Goal: Task Accomplishment & Management: Complete application form

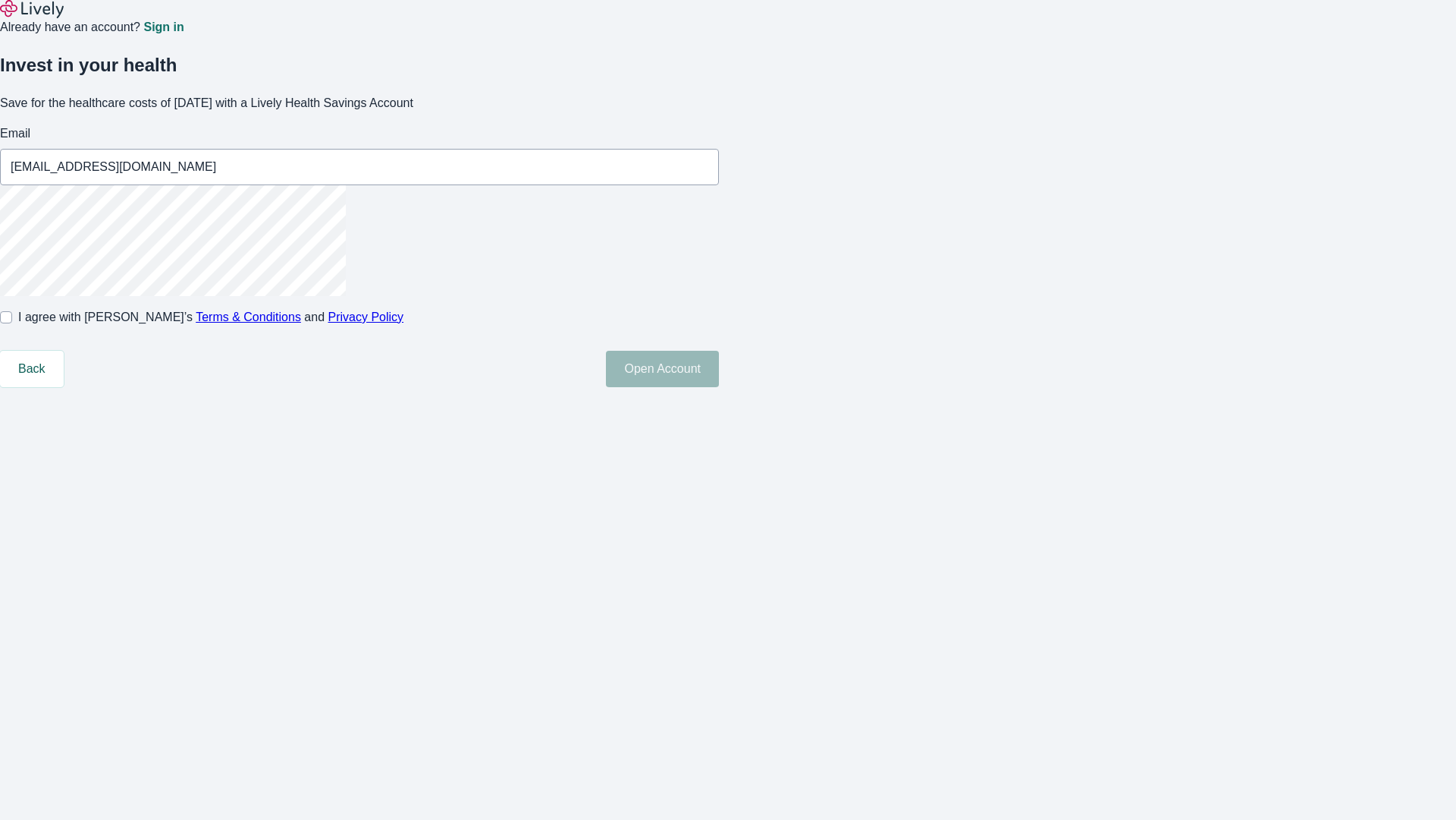
click at [12, 323] on input "I agree with Lively’s Terms & Conditions and Privacy Policy" at bounding box center [6, 317] width 12 height 12
checkbox input "true"
click at [719, 387] on button "Open Account" at bounding box center [663, 369] width 113 height 37
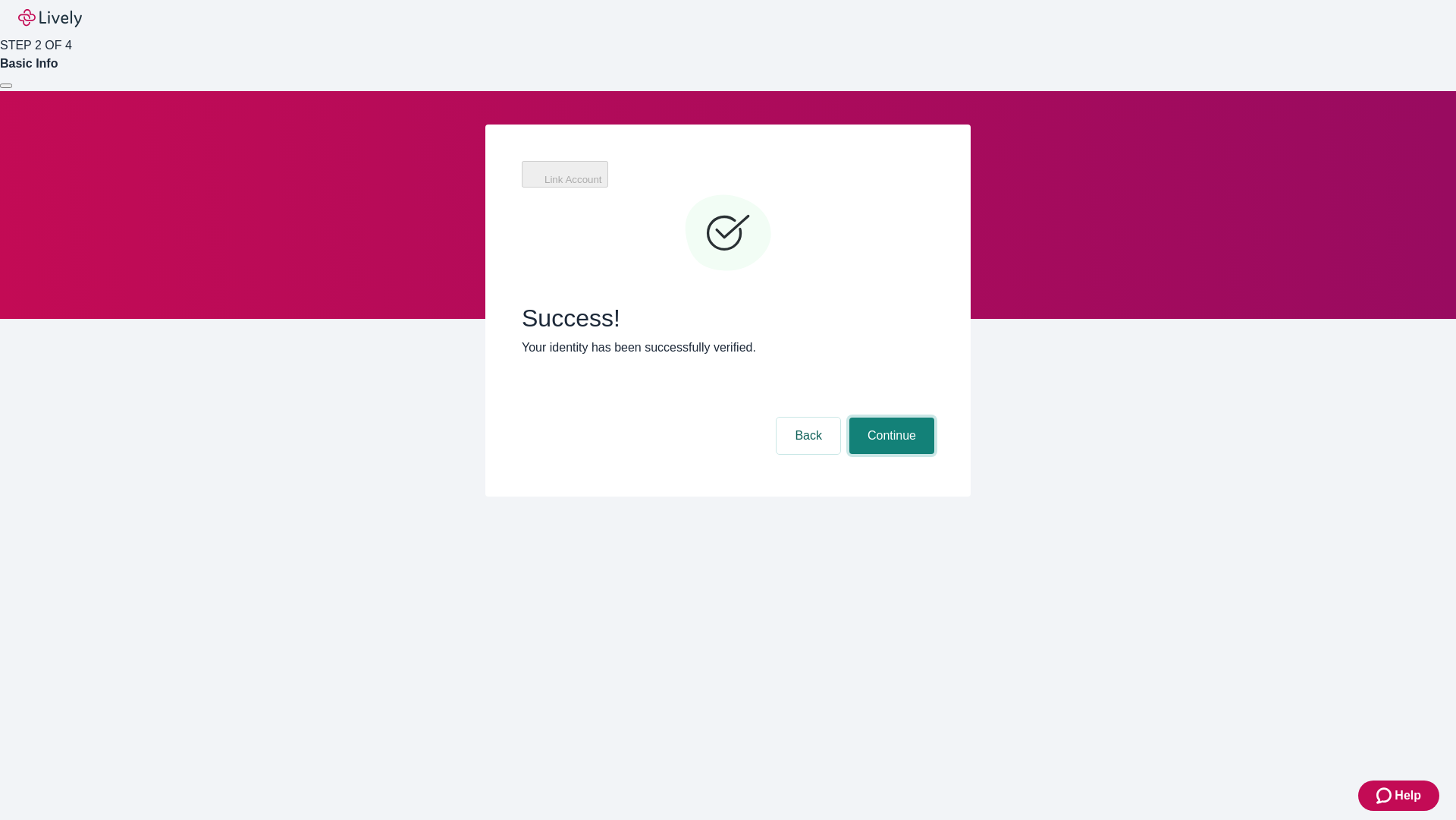
click at [890, 418] on button "Continue" at bounding box center [892, 436] width 85 height 37
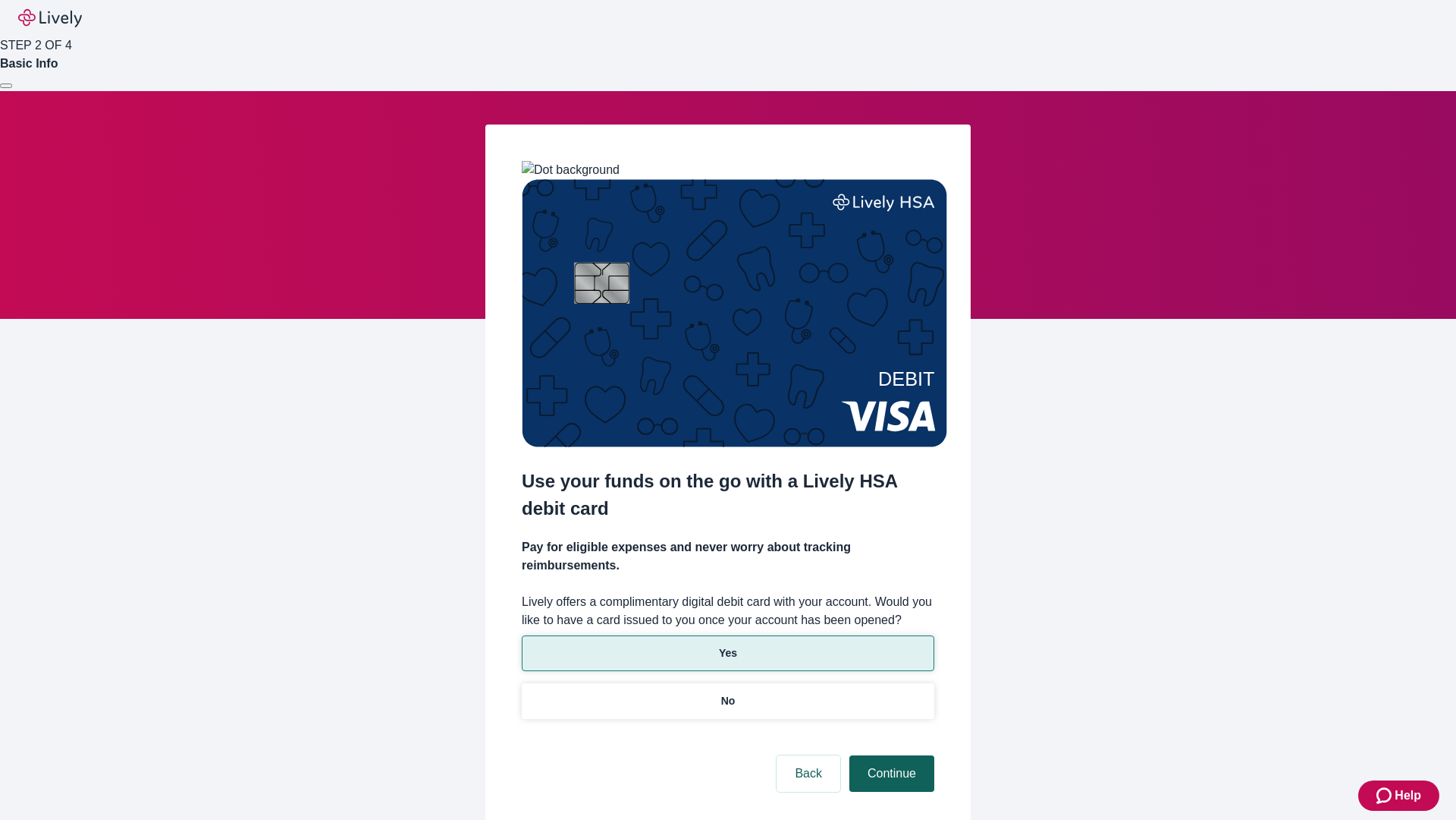
click at [727, 645] on p "Yes" at bounding box center [728, 652] width 18 height 16
click at [890, 755] on button "Continue" at bounding box center [892, 773] width 85 height 37
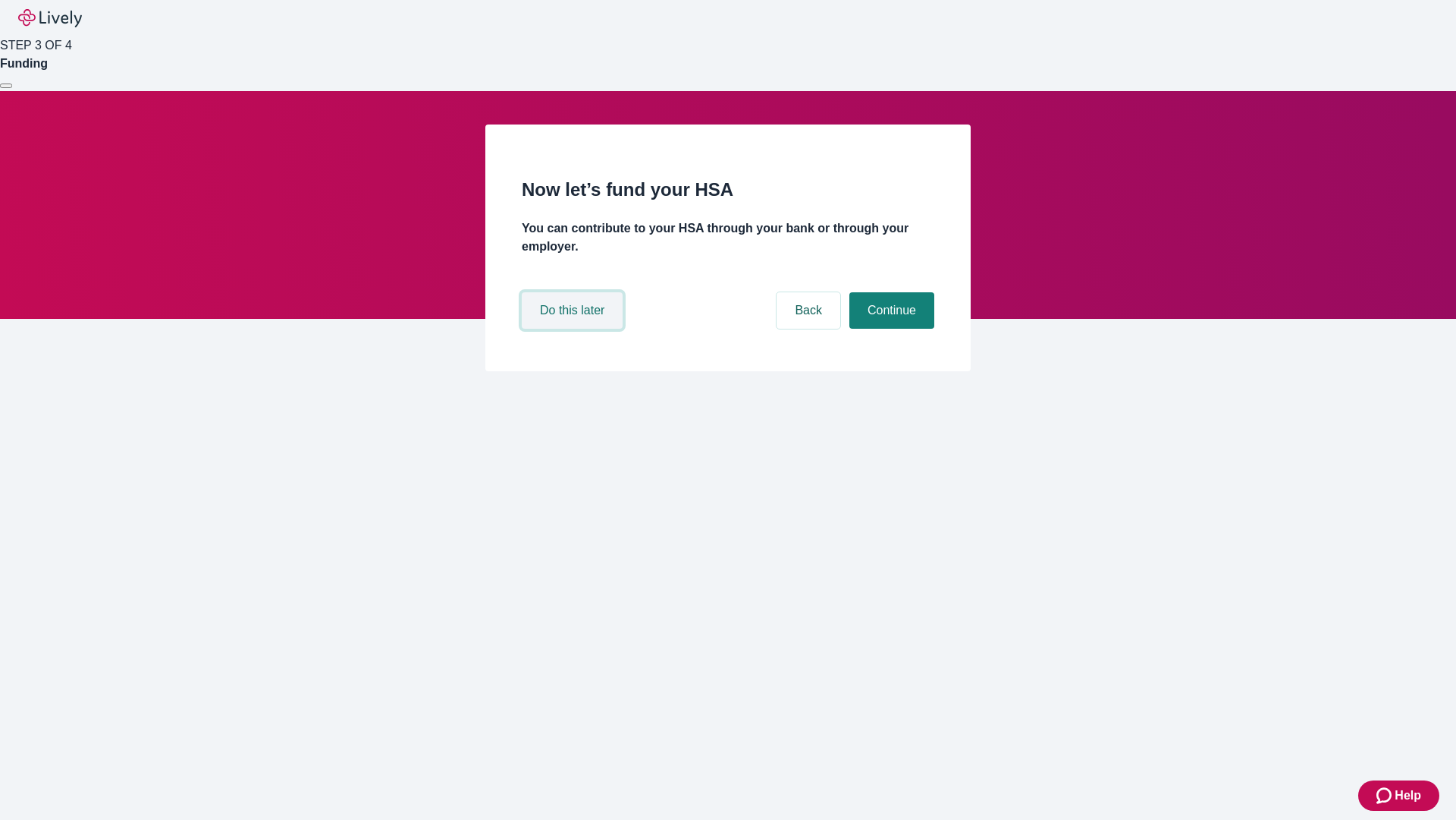
click at [574, 329] on button "Do this later" at bounding box center [572, 310] width 100 height 37
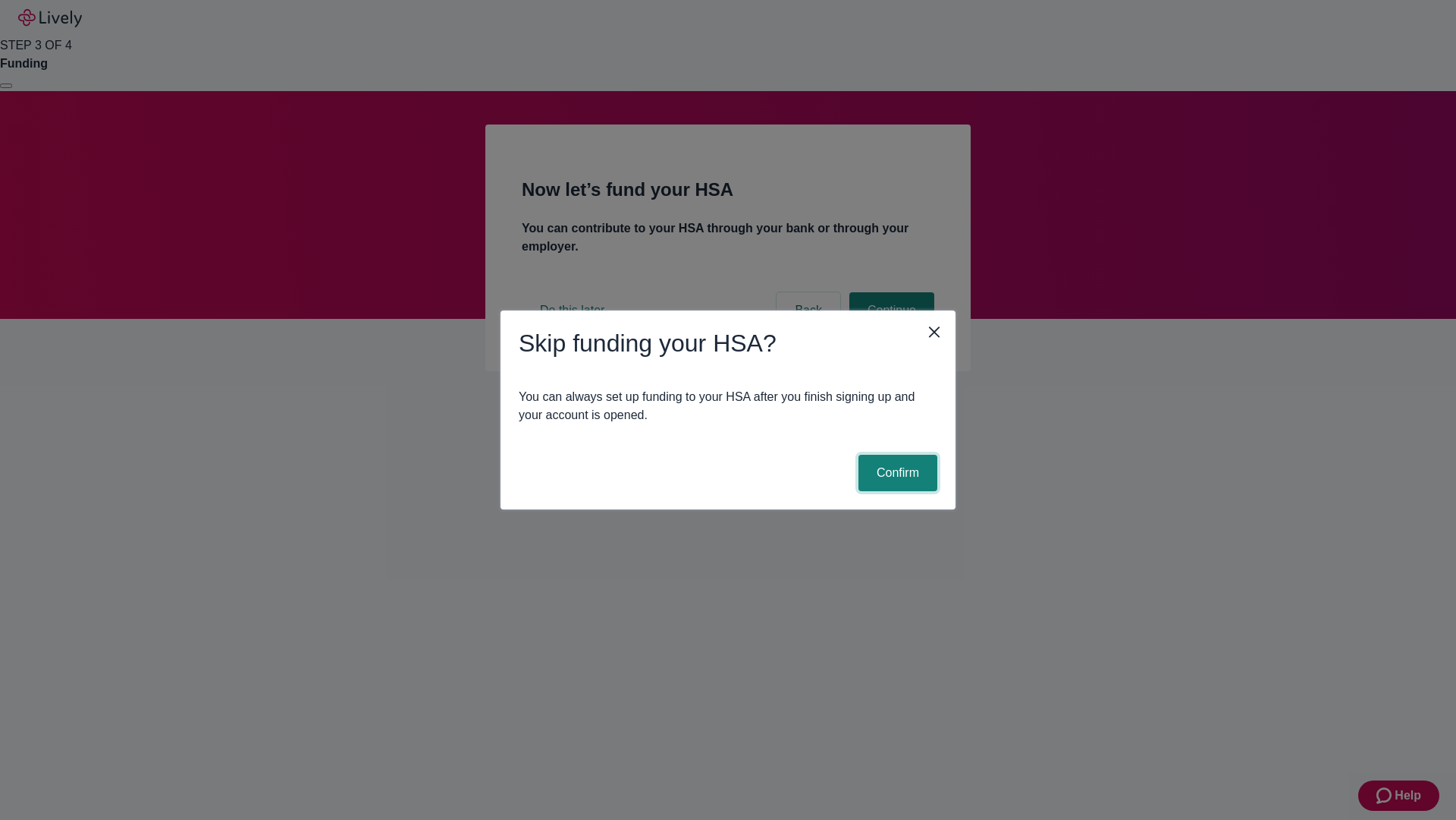
click at [895, 473] on button "Confirm" at bounding box center [898, 473] width 79 height 37
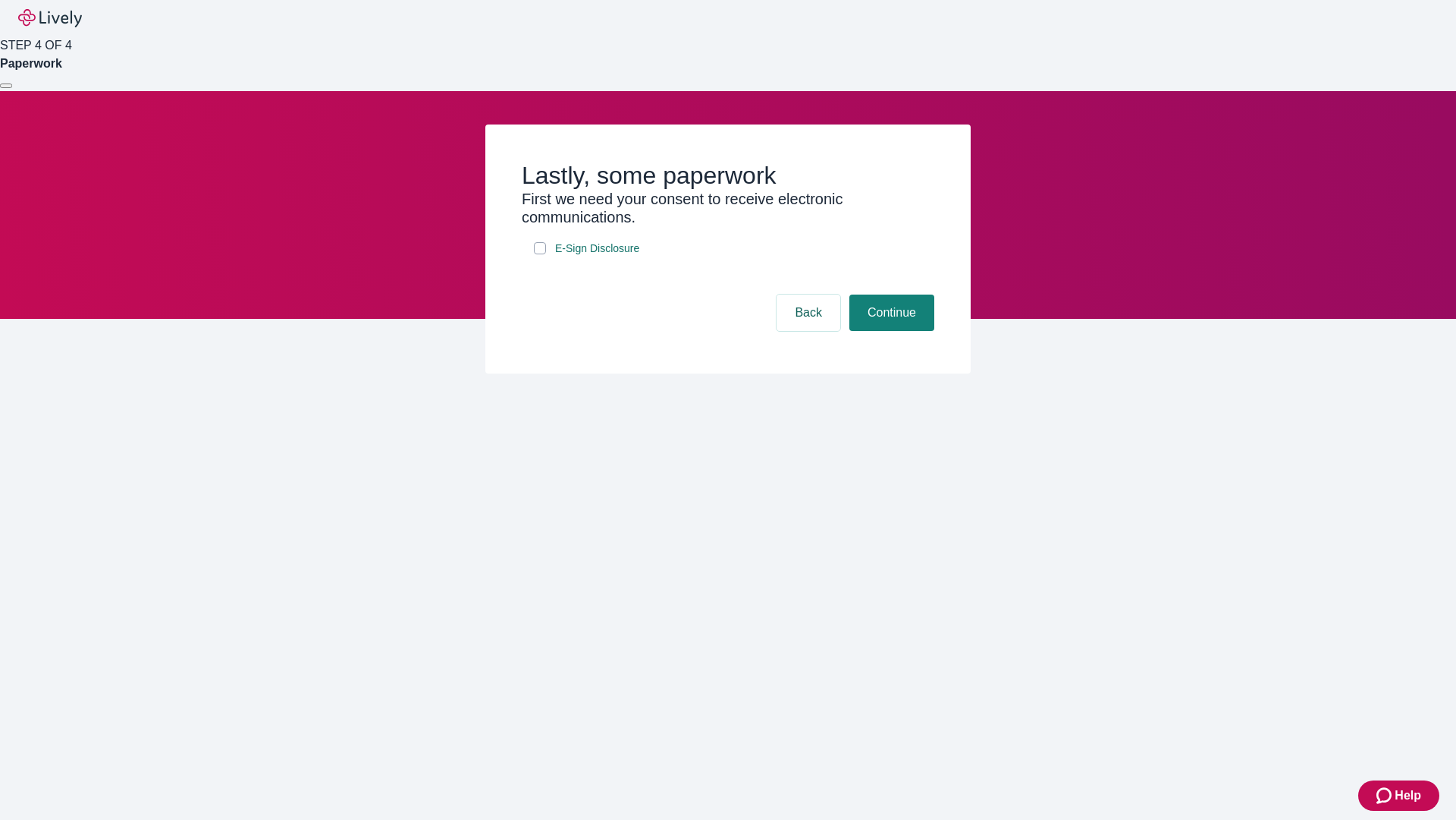
click at [540, 254] on input "E-Sign Disclosure" at bounding box center [540, 248] width 12 height 12
checkbox input "true"
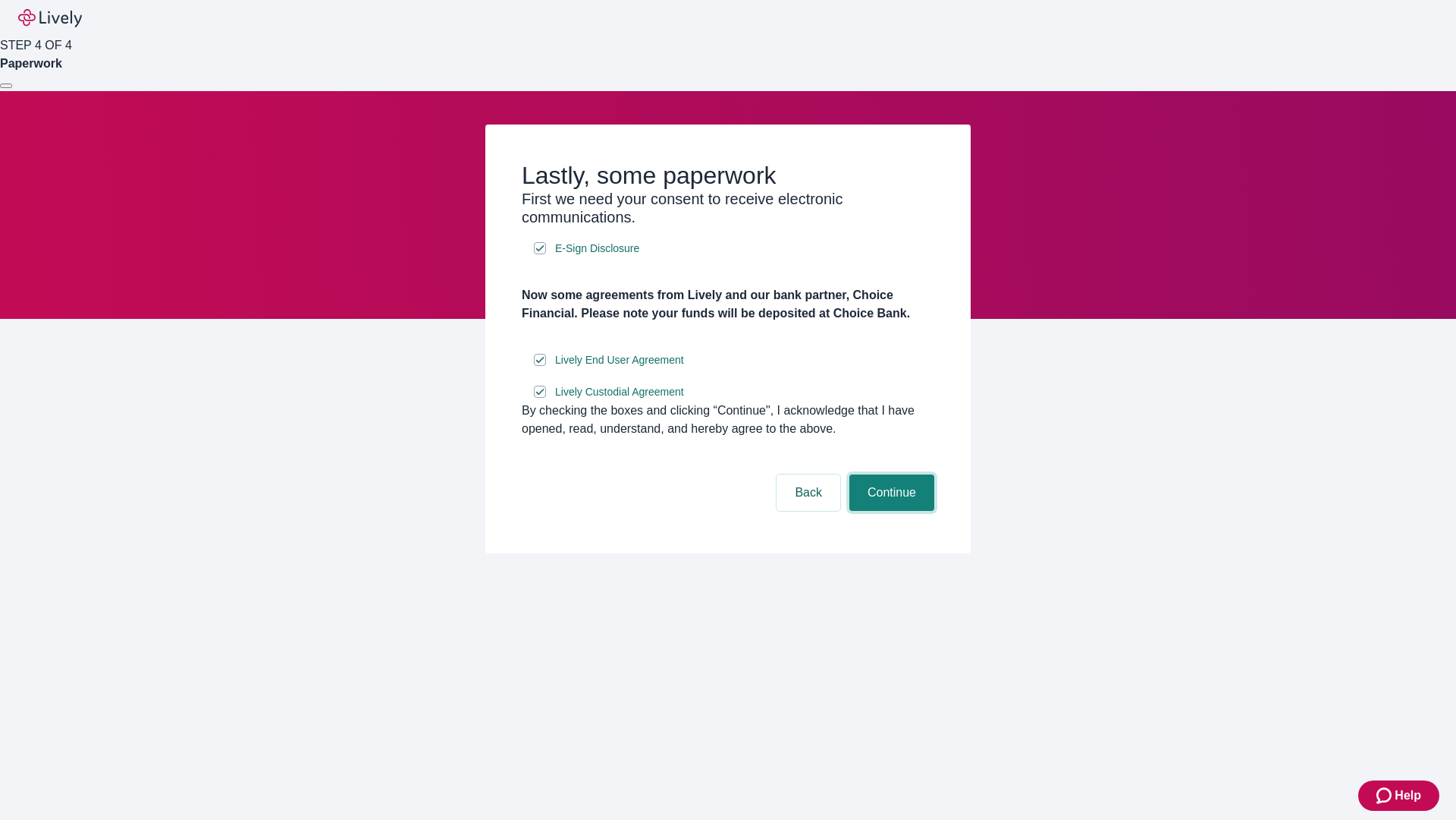
click at [890, 511] on button "Continue" at bounding box center [892, 492] width 85 height 37
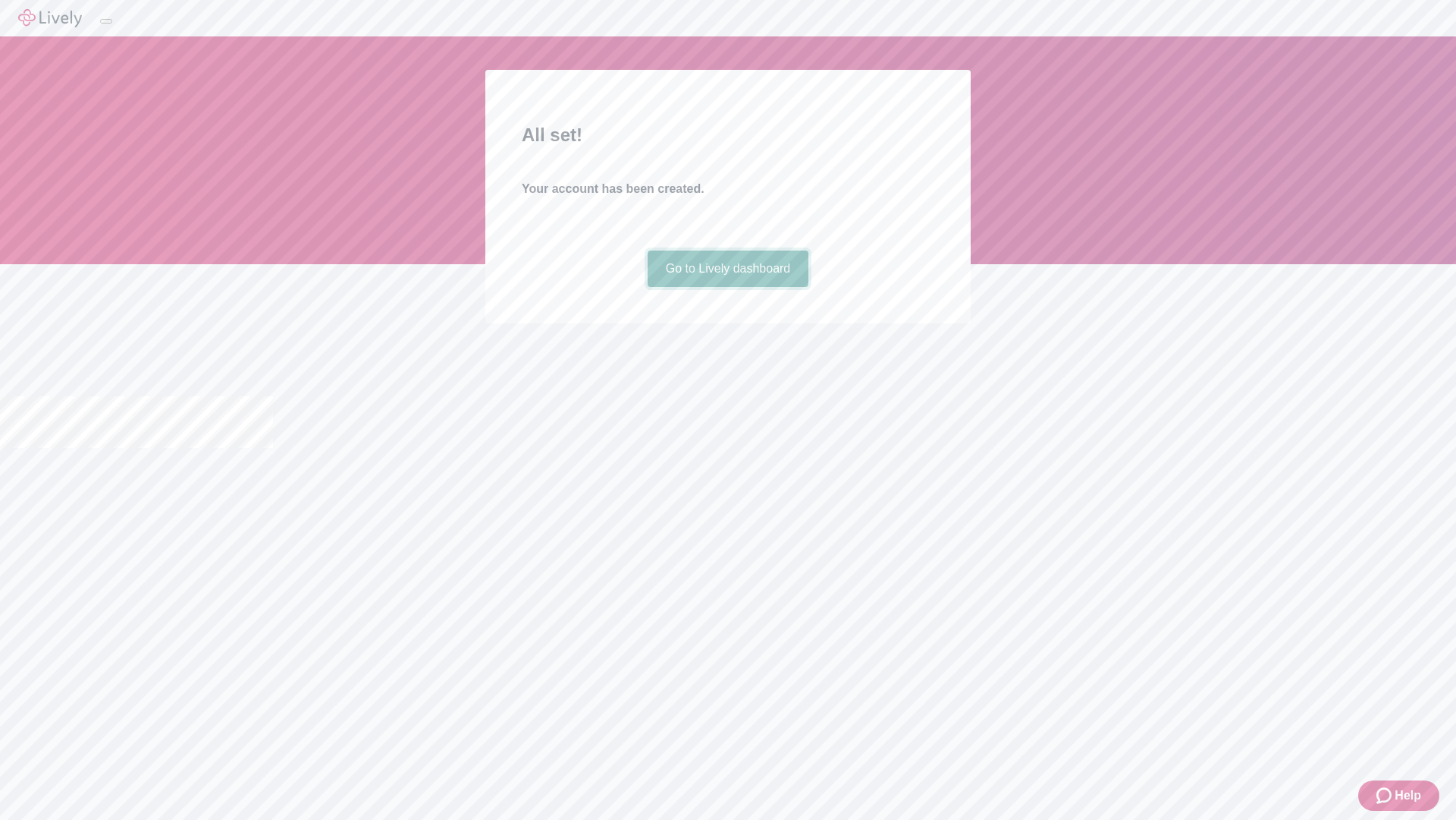
click at [727, 287] on link "Go to Lively dashboard" at bounding box center [729, 268] width 162 height 37
